Goal: Information Seeking & Learning: Learn about a topic

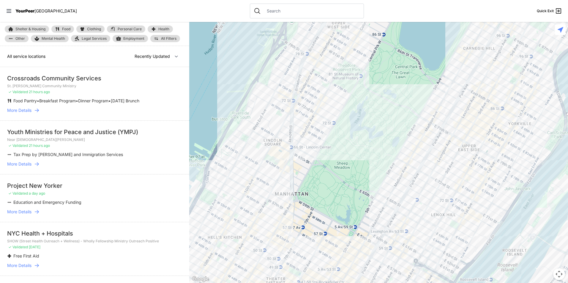
drag, startPoint x: 407, startPoint y: 198, endPoint x: 435, endPoint y: 71, distance: 129.7
click at [435, 71] on div at bounding box center [378, 152] width 379 height 261
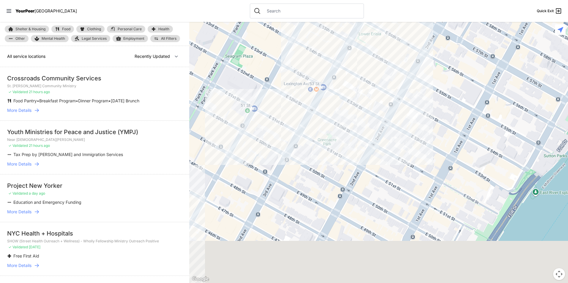
drag, startPoint x: 375, startPoint y: 229, endPoint x: 384, endPoint y: 146, distance: 83.6
click at [384, 146] on div at bounding box center [378, 152] width 379 height 261
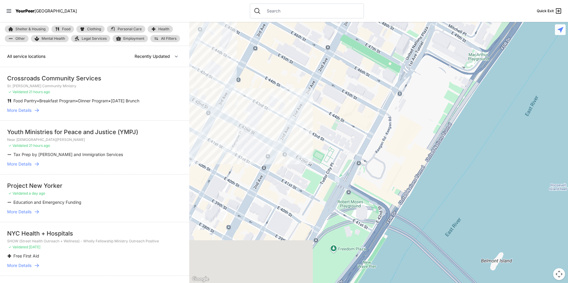
drag, startPoint x: 268, startPoint y: 223, endPoint x: 298, endPoint y: 60, distance: 166.1
click at [299, 60] on div at bounding box center [378, 152] width 379 height 261
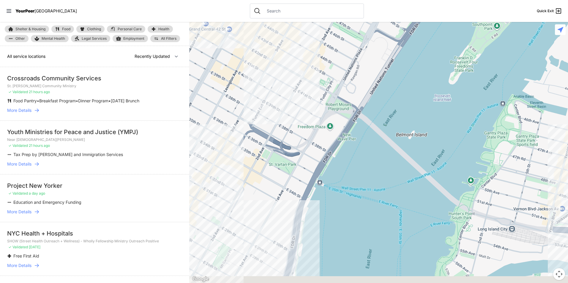
drag, startPoint x: 280, startPoint y: 117, endPoint x: 301, endPoint y: 107, distance: 23.3
click at [301, 107] on div at bounding box center [378, 152] width 379 height 261
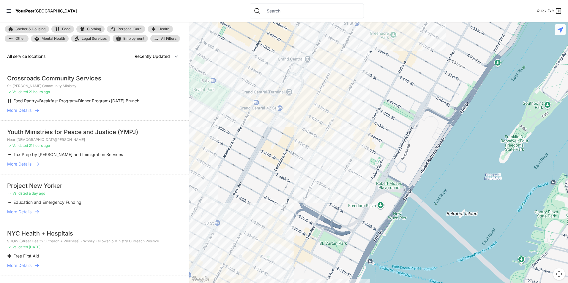
drag, startPoint x: 272, startPoint y: 164, endPoint x: 306, endPoint y: 239, distance: 82.0
click at [306, 239] on div at bounding box center [378, 152] width 379 height 261
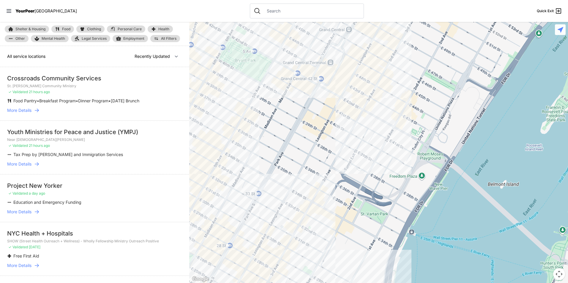
drag, startPoint x: 286, startPoint y: 167, endPoint x: 364, endPoint y: 79, distance: 117.4
click at [364, 85] on div at bounding box center [378, 152] width 379 height 261
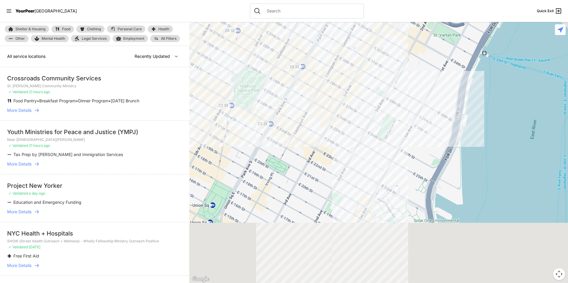
drag, startPoint x: 367, startPoint y: 185, endPoint x: 359, endPoint y: 83, distance: 102.4
click at [359, 83] on div at bounding box center [378, 152] width 379 height 261
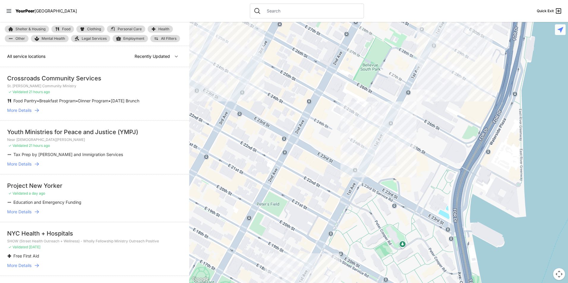
click at [372, 131] on div at bounding box center [378, 152] width 379 height 261
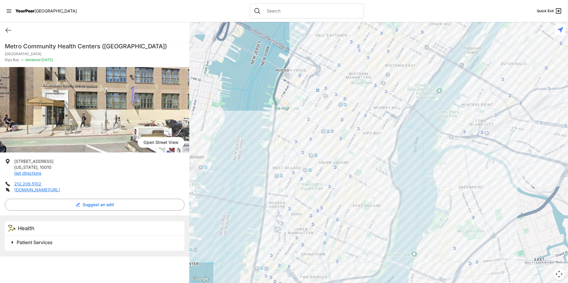
click at [54, 247] on span at bounding box center [86, 243] width 157 height 8
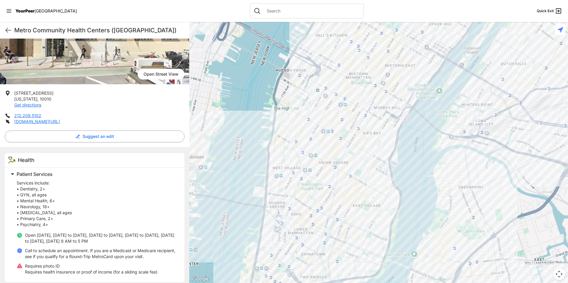
scroll to position [73, 0]
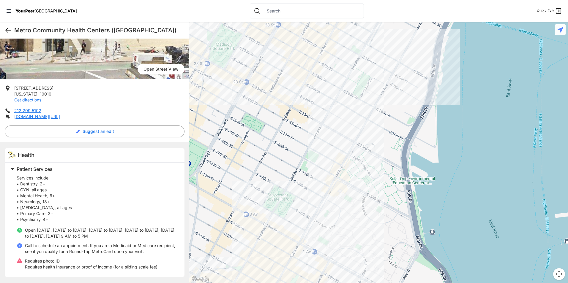
click at [8, 32] on icon at bounding box center [8, 30] width 7 height 7
select select "recentlyUpdated"
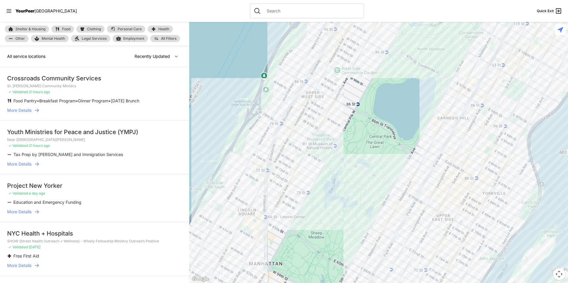
click at [72, 29] on link "Food" at bounding box center [62, 29] width 23 height 7
click at [69, 28] on span "Food" at bounding box center [66, 29] width 8 height 4
select select "recentlyUpdated"
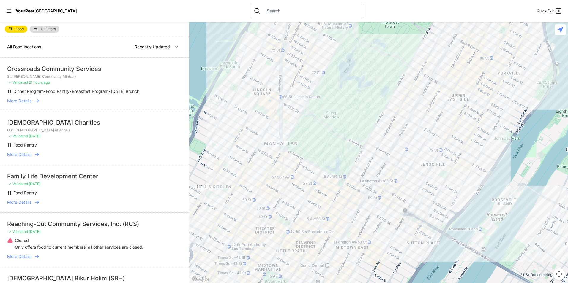
drag, startPoint x: 351, startPoint y: 203, endPoint x: 357, endPoint y: 78, distance: 126.1
click at [353, 76] on div at bounding box center [378, 152] width 379 height 261
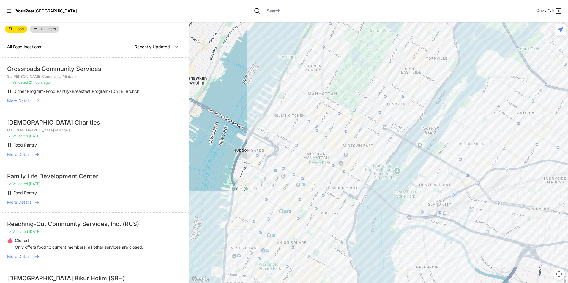
click at [50, 32] on link "All Filters" at bounding box center [45, 29] width 30 height 7
click at [48, 24] on div "Food All Filters" at bounding box center [94, 29] width 189 height 15
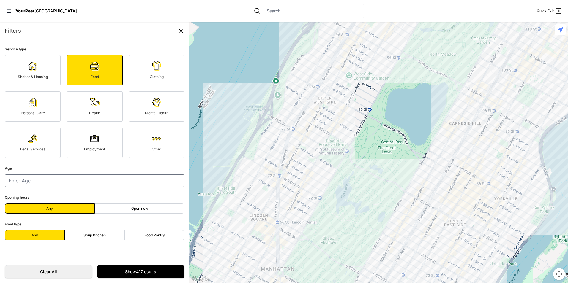
click at [146, 69] on link "Clothing" at bounding box center [157, 70] width 56 height 30
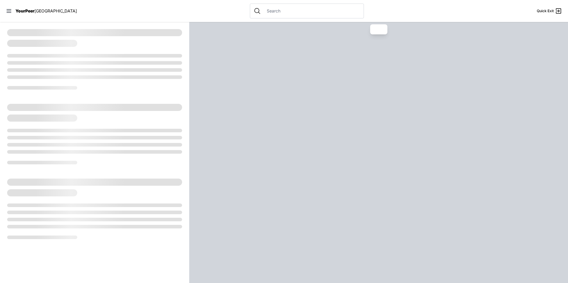
select select "recentlyUpdated"
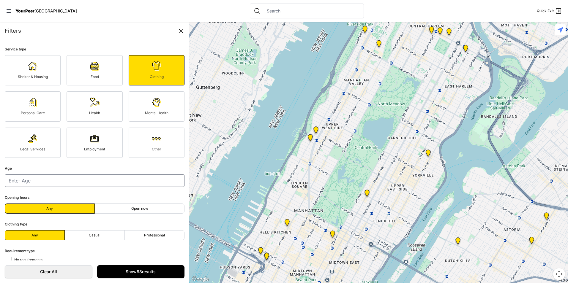
drag, startPoint x: 294, startPoint y: 221, endPoint x: 258, endPoint y: 81, distance: 145.0
click at [258, 81] on div at bounding box center [378, 152] width 379 height 261
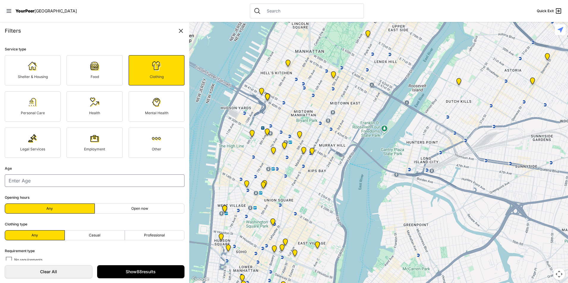
drag, startPoint x: 271, startPoint y: 171, endPoint x: 311, endPoint y: 145, distance: 47.7
click at [311, 145] on div at bounding box center [378, 152] width 379 height 261
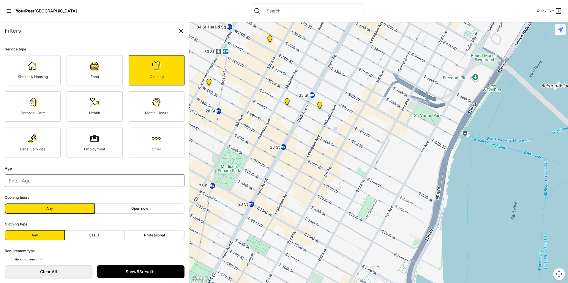
drag, startPoint x: 283, startPoint y: 142, endPoint x: 289, endPoint y: 177, distance: 36.1
click at [321, 237] on div at bounding box center [378, 152] width 379 height 261
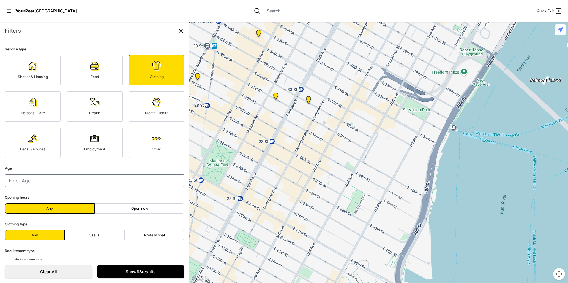
click at [272, 95] on img "Greater New York City" at bounding box center [276, 97] width 12 height 14
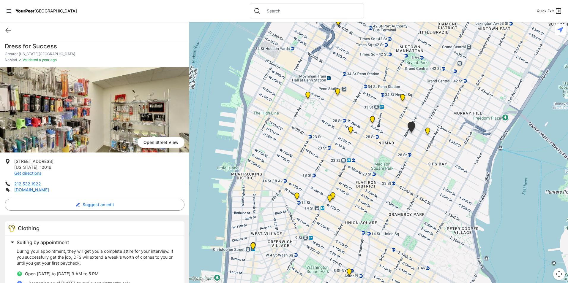
click at [371, 119] on img "Headquarters" at bounding box center [372, 121] width 12 height 14
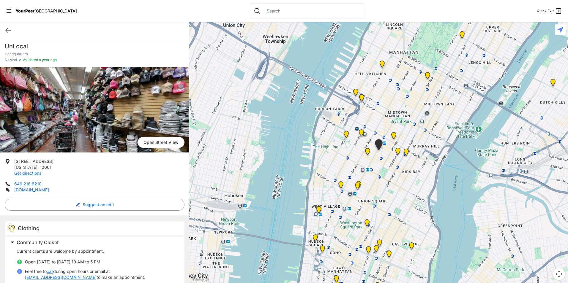
scroll to position [54, 0]
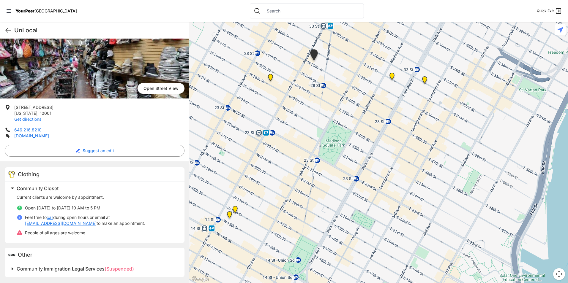
click at [272, 78] on img "New Location, Headquarters" at bounding box center [270, 79] width 12 height 14
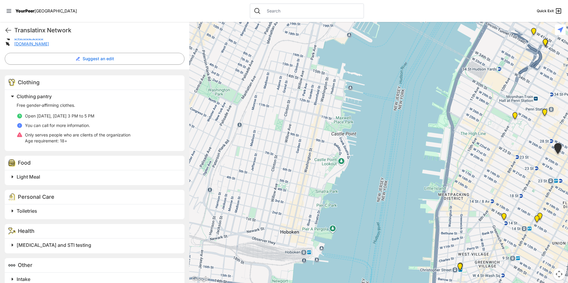
scroll to position [149, 0]
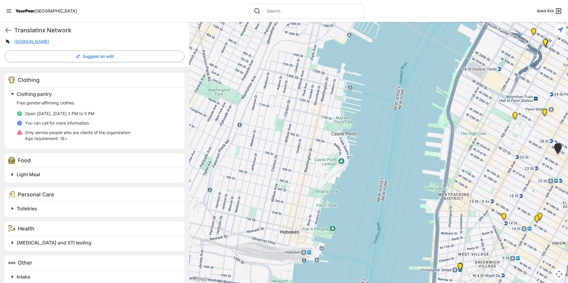
click at [149, 179] on div "Light Meal" at bounding box center [95, 175] width 180 height 15
click at [134, 178] on h2 "Light Meal" at bounding box center [97, 174] width 161 height 7
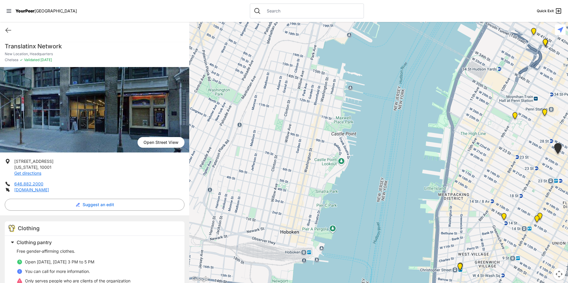
click at [38, 46] on h1 "Translatinx Network" at bounding box center [95, 46] width 180 height 8
copy h1 "Translatinx Network"
drag, startPoint x: 53, startPoint y: 165, endPoint x: 14, endPoint y: 158, distance: 39.5
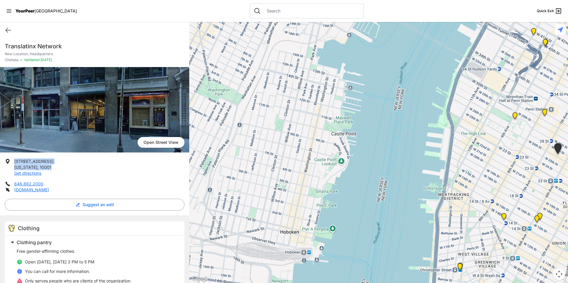
drag, startPoint x: 14, startPoint y: 158, endPoint x: 18, endPoint y: 161, distance: 4.3
copy p "[STREET_ADDRESS][US_STATE]"
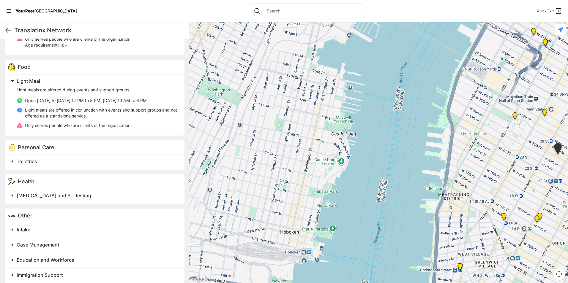
scroll to position [248, 0]
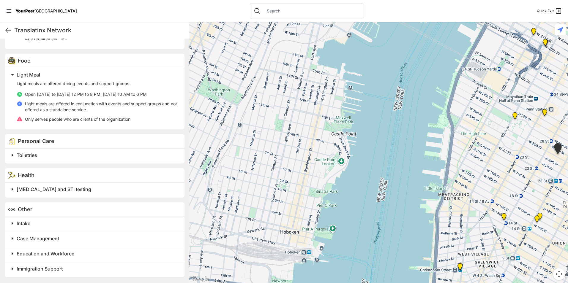
click at [75, 251] on h2 "Education and Workforce" at bounding box center [97, 253] width 161 height 7
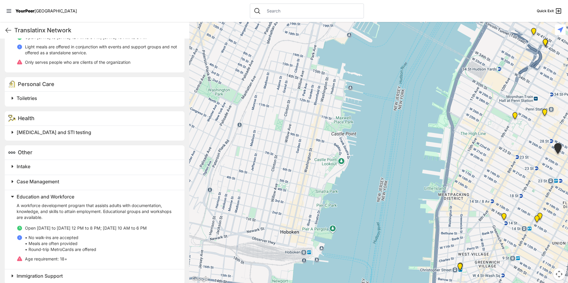
scroll to position [308, 0]
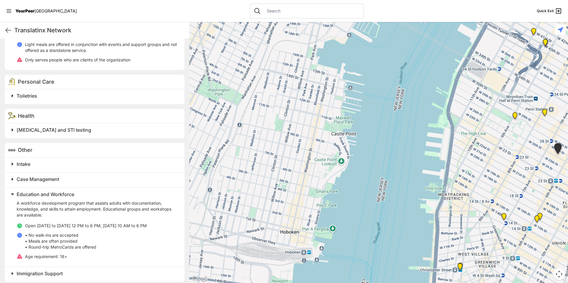
click at [39, 164] on h2 "Intake" at bounding box center [97, 164] width 161 height 7
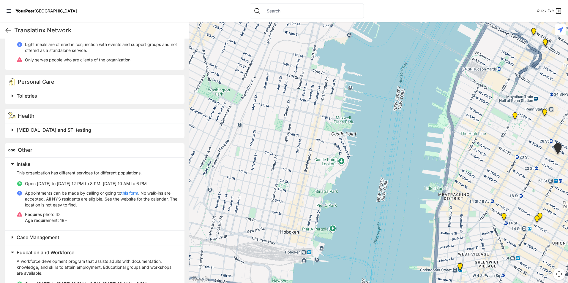
scroll to position [371, 0]
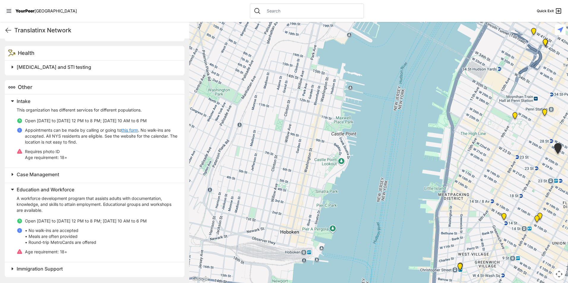
click at [32, 272] on span "Immigration Support" at bounding box center [40, 269] width 46 height 6
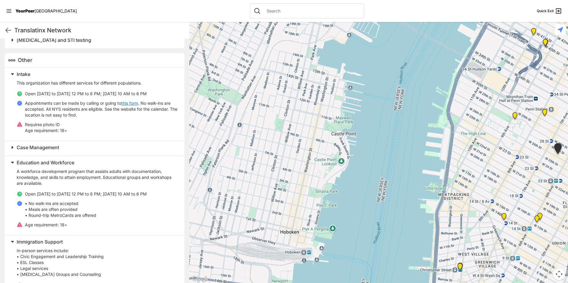
scroll to position [435, 0]
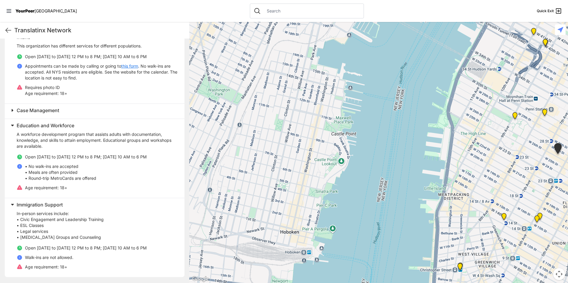
click at [56, 204] on span "Immigration Support" at bounding box center [40, 205] width 46 height 6
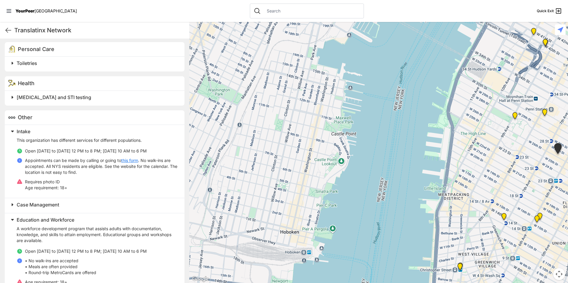
scroll to position [341, 0]
click at [63, 64] on h2 "Toiletries" at bounding box center [97, 62] width 161 height 7
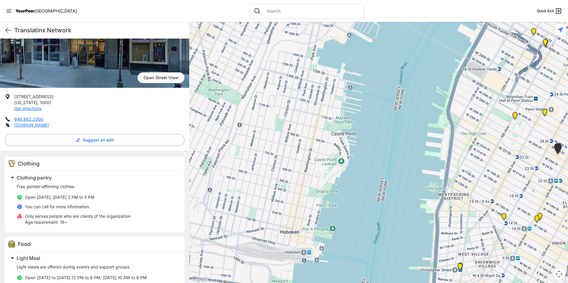
scroll to position [61, 0]
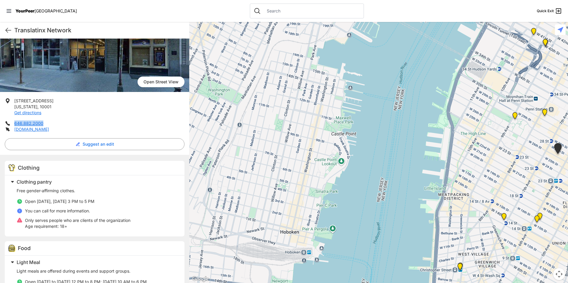
drag, startPoint x: 34, startPoint y: 127, endPoint x: 14, endPoint y: 121, distance: 21.4
click at [14, 121] on li "646.882.2000" at bounding box center [95, 124] width 180 height 6
copy link "646.882.2000"
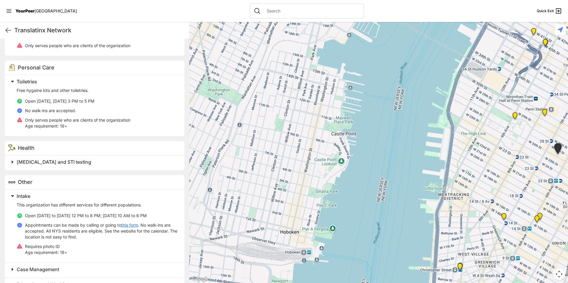
scroll to position [417, 0]
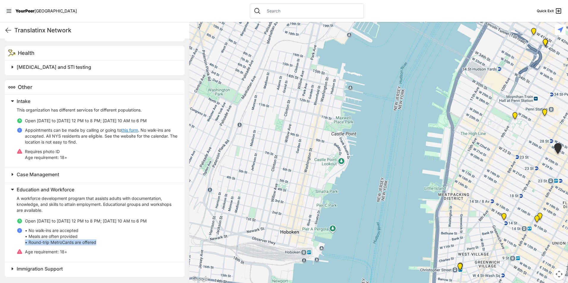
drag, startPoint x: 101, startPoint y: 243, endPoint x: 24, endPoint y: 245, distance: 77.3
click at [24, 245] on li "• No walk-ins are accepted • Meals are often provided • Round-trip MetroCards a…" at bounding box center [97, 237] width 161 height 18
drag, startPoint x: 24, startPoint y: 245, endPoint x: 34, endPoint y: 245, distance: 10.1
click at [34, 245] on p "• No walk-ins are accepted • Meals are often provided • Round-trip MetroCards a…" at bounding box center [60, 237] width 71 height 18
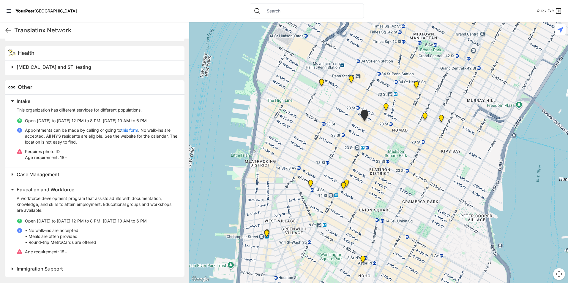
drag, startPoint x: 434, startPoint y: 191, endPoint x: 247, endPoint y: 156, distance: 190.9
click at [247, 156] on div at bounding box center [378, 152] width 379 height 261
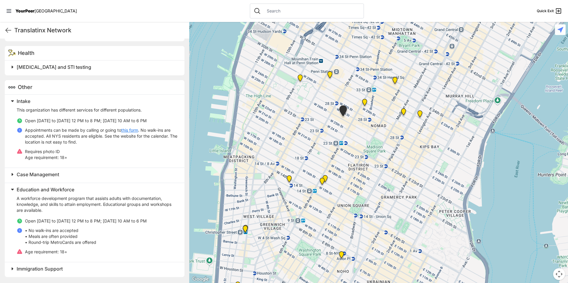
click at [328, 75] on img "Antonio Olivieri Drop-in Center" at bounding box center [330, 76] width 12 height 14
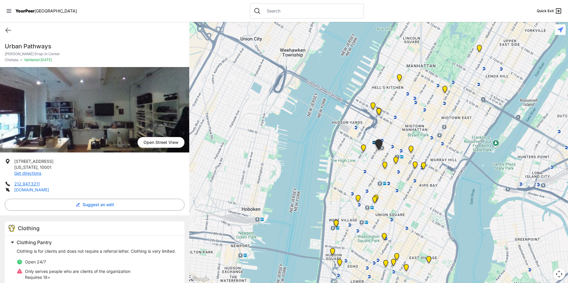
click at [37, 191] on link "[DOMAIN_NAME]" at bounding box center [31, 189] width 35 height 5
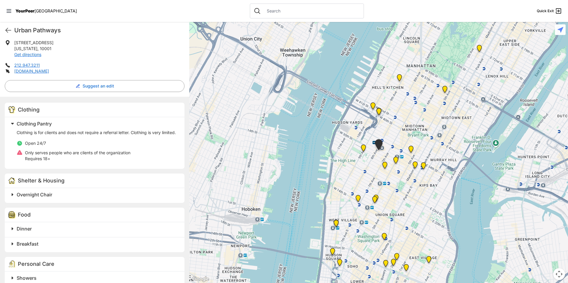
scroll to position [134, 0]
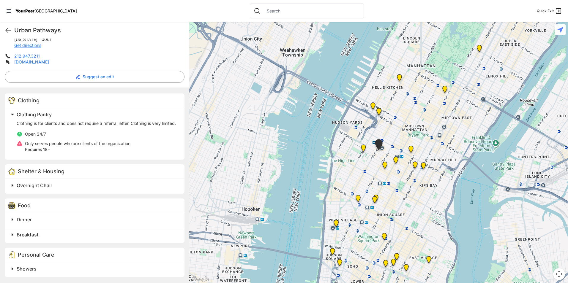
click at [70, 217] on h2 "Dinner" at bounding box center [97, 219] width 161 height 7
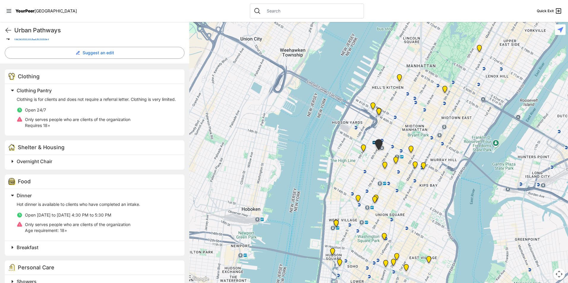
scroll to position [171, 0]
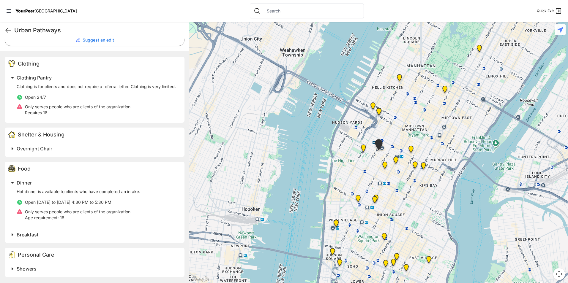
click at [60, 239] on div "Breakfast" at bounding box center [95, 235] width 180 height 15
click at [61, 235] on h2 "Breakfast" at bounding box center [97, 234] width 161 height 7
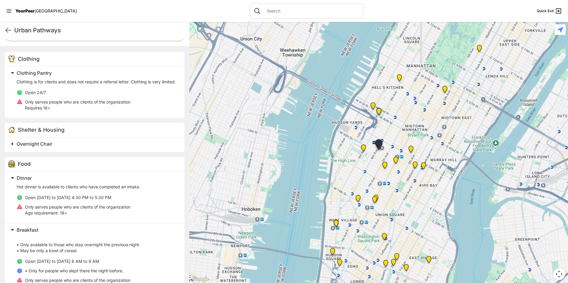
scroll to position [199, 0]
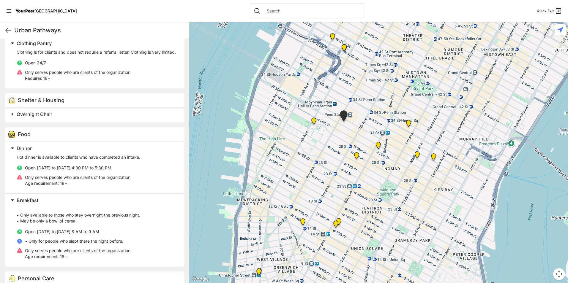
click at [339, 221] on img "Back of the Church" at bounding box center [336, 226] width 12 height 14
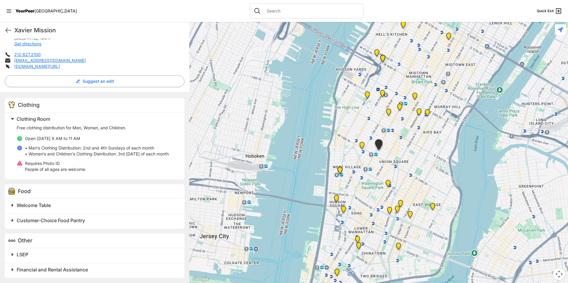
scroll to position [130, 0]
click at [62, 198] on div "Welcome Table" at bounding box center [95, 205] width 180 height 15
click at [59, 202] on h2 "Welcome Table" at bounding box center [97, 204] width 161 height 7
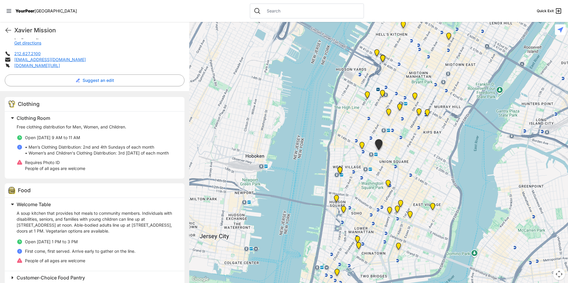
scroll to position [160, 0]
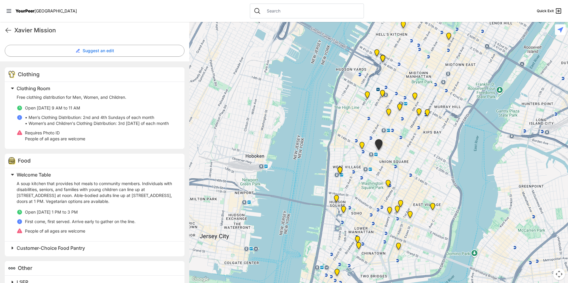
click at [47, 161] on div "Food" at bounding box center [95, 161] width 180 height 15
click at [44, 182] on p "A soup kitchen that provides hot meals to community members. Individuals with d…" at bounding box center [97, 193] width 161 height 24
click at [47, 175] on span "Welcome Table" at bounding box center [34, 175] width 34 height 6
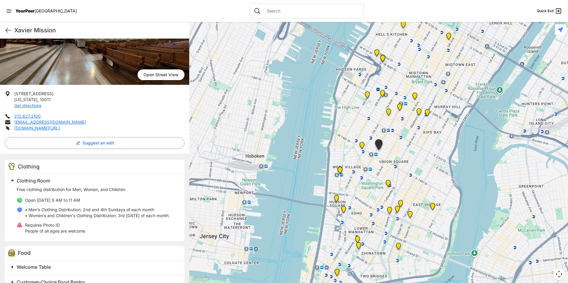
scroll to position [0, 0]
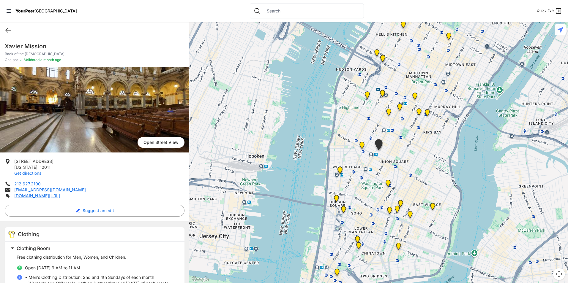
click at [43, 45] on h1 "Xavier Mission" at bounding box center [95, 46] width 180 height 8
copy h1 "Xavier Mission"
drag, startPoint x: 56, startPoint y: 167, endPoint x: 15, endPoint y: 160, distance: 41.8
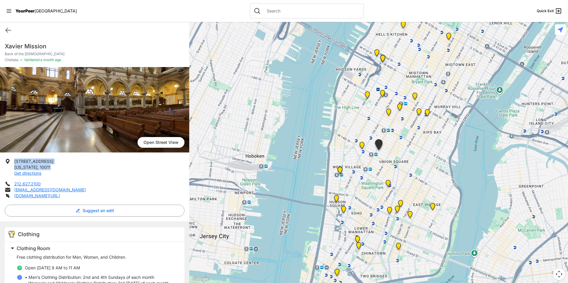
click at [15, 160] on li "[STREET_ADDRESS][US_STATE] Get directions" at bounding box center [95, 168] width 180 height 18
copy p "[STREET_ADDRESS][US_STATE]"
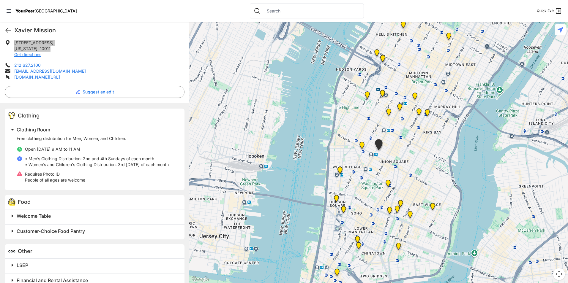
scroll to position [130, 0]
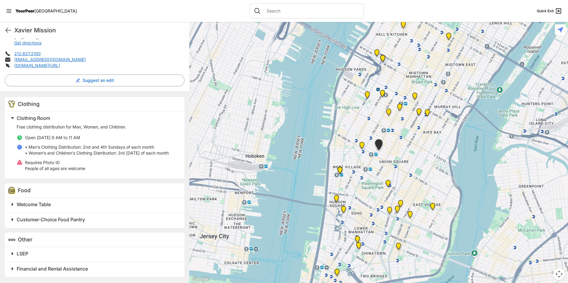
click at [41, 207] on span "Welcome Table" at bounding box center [34, 205] width 34 height 6
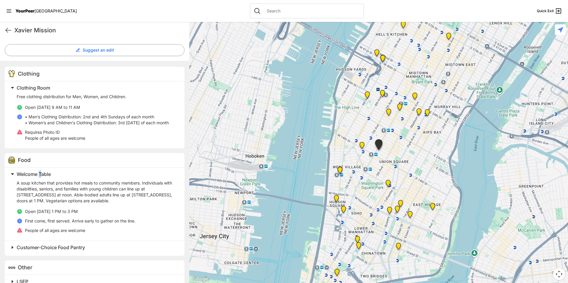
scroll to position [189, 0]
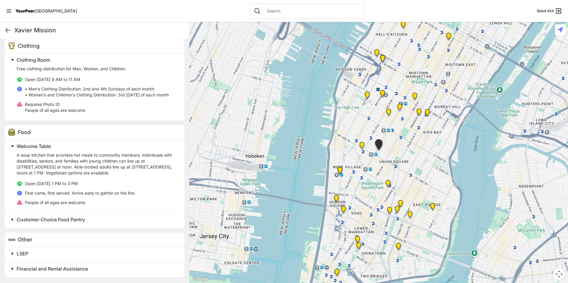
click at [1, 30] on div "Xavier Mission Quick Exit" at bounding box center [94, 30] width 189 height 17
click at [10, 24] on div "Xavier Mission Quick Exit" at bounding box center [94, 30] width 189 height 17
click at [6, 29] on icon at bounding box center [8, 30] width 7 height 7
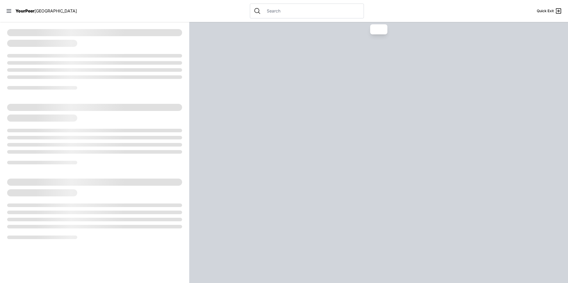
select select "recentlyUpdated"
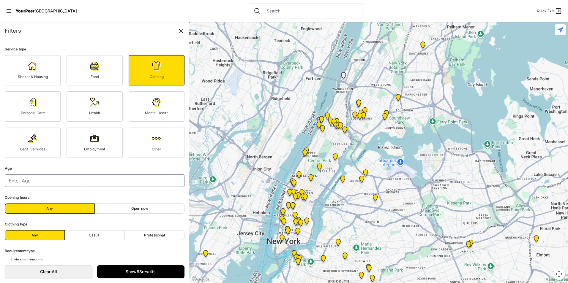
drag, startPoint x: 356, startPoint y: 226, endPoint x: 304, endPoint y: 161, distance: 83.3
click at [304, 161] on div at bounding box center [378, 152] width 379 height 261
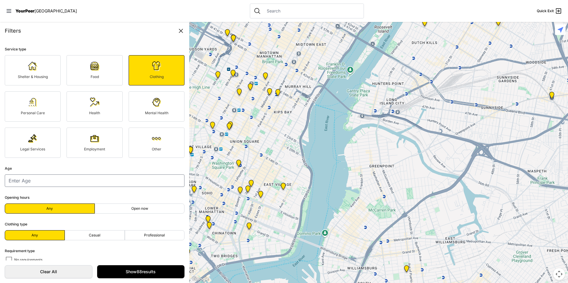
click at [91, 136] on img at bounding box center [95, 139] width 10 height 10
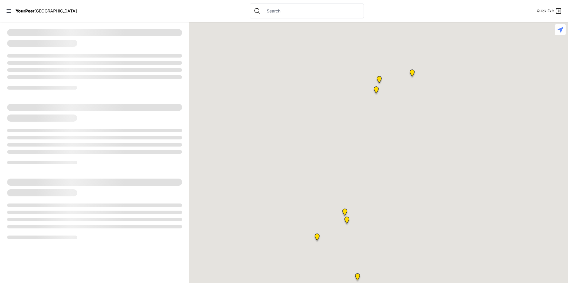
select select "recentlyUpdated"
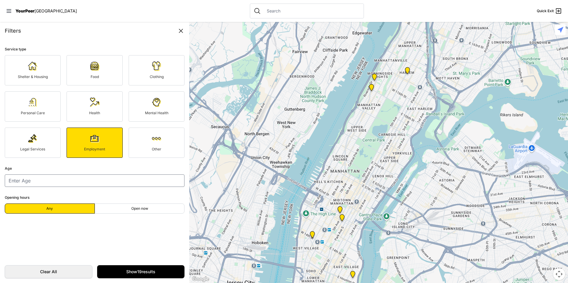
drag, startPoint x: 380, startPoint y: 146, endPoint x: 376, endPoint y: 93, distance: 52.8
click at [376, 92] on div at bounding box center [378, 152] width 379 height 261
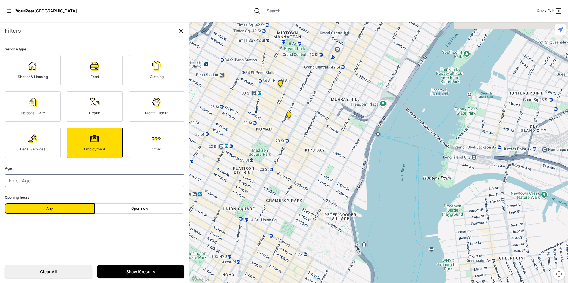
drag, startPoint x: 302, startPoint y: 147, endPoint x: 316, endPoint y: 171, distance: 27.5
click at [316, 171] on div at bounding box center [378, 152] width 379 height 261
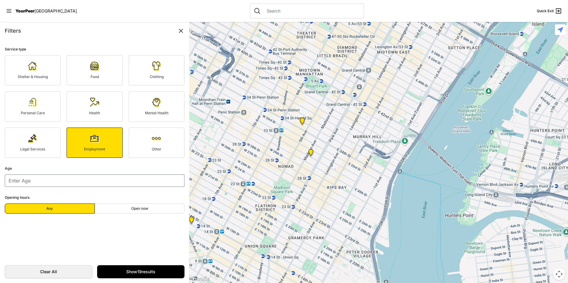
click at [303, 122] on img at bounding box center [302, 122] width 12 height 14
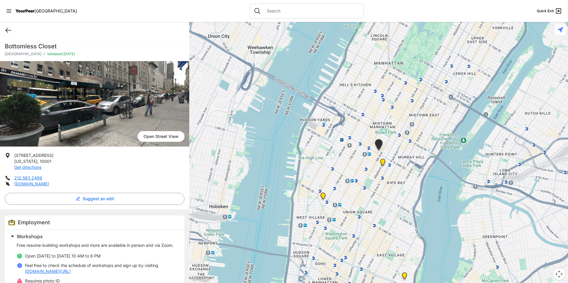
click at [8, 27] on icon at bounding box center [8, 30] width 7 height 7
select select "recentlyUpdated"
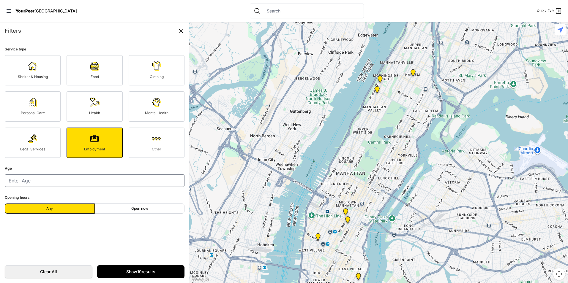
click at [108, 141] on link "Employment" at bounding box center [95, 143] width 56 height 30
